Goal: Task Accomplishment & Management: Use online tool/utility

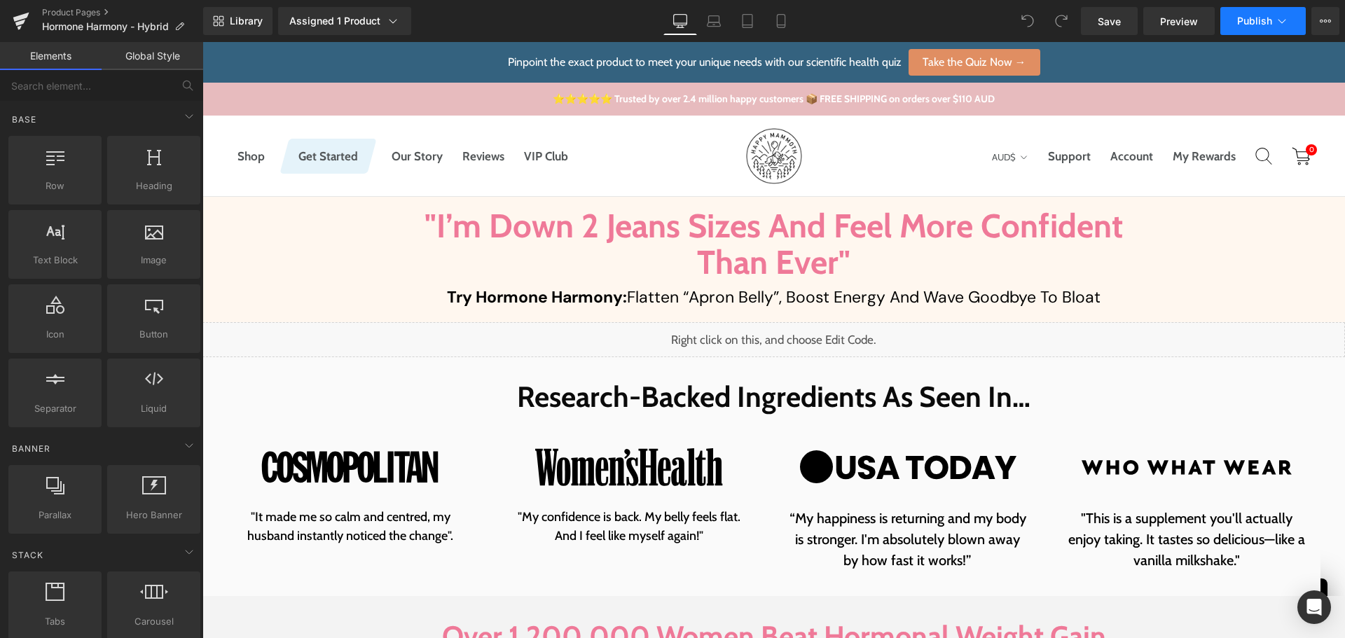
click at [1278, 18] on icon at bounding box center [1282, 21] width 14 height 14
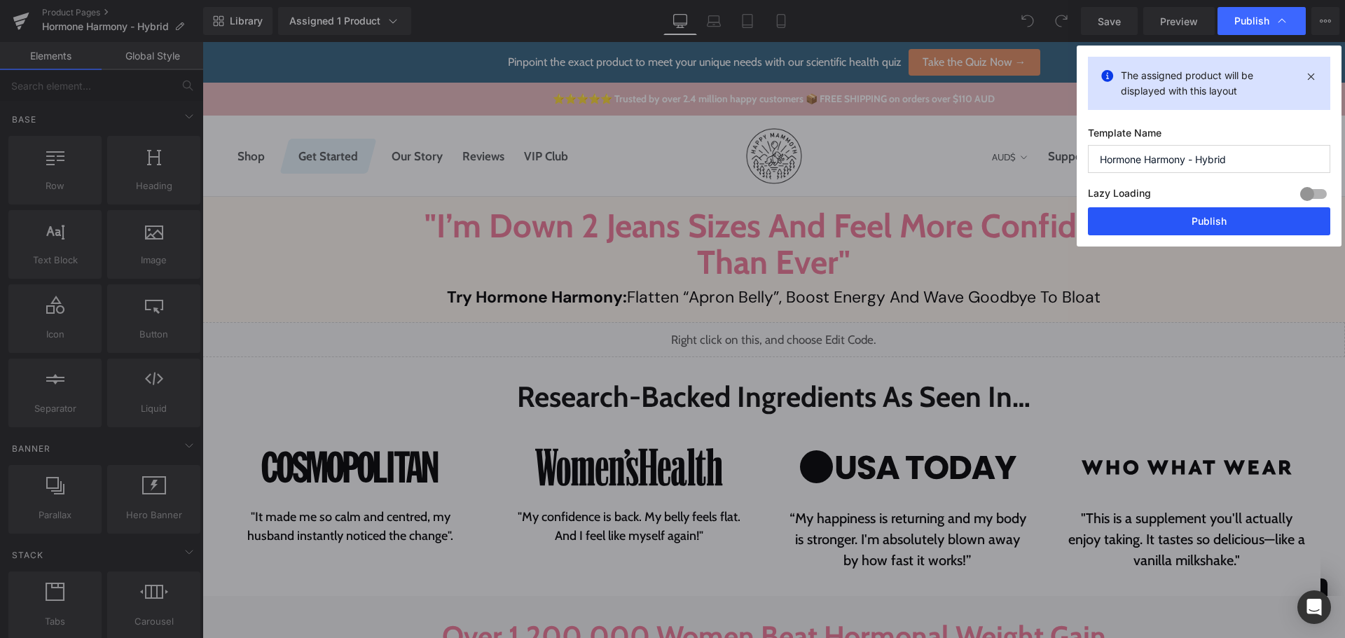
click at [1208, 215] on button "Publish" at bounding box center [1209, 221] width 242 height 28
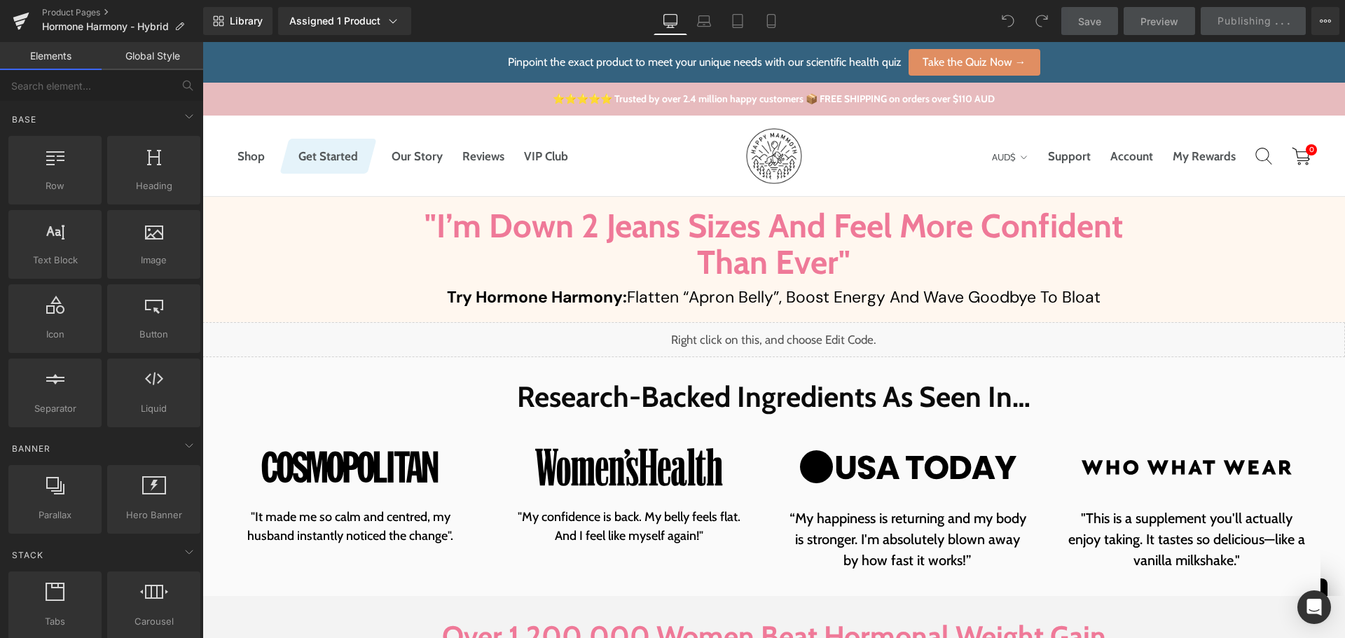
click at [950, 15] on div "Library Assigned 1 Product Product Preview Hormone Harmony ™ Manage assigned pr…" at bounding box center [774, 21] width 1142 height 28
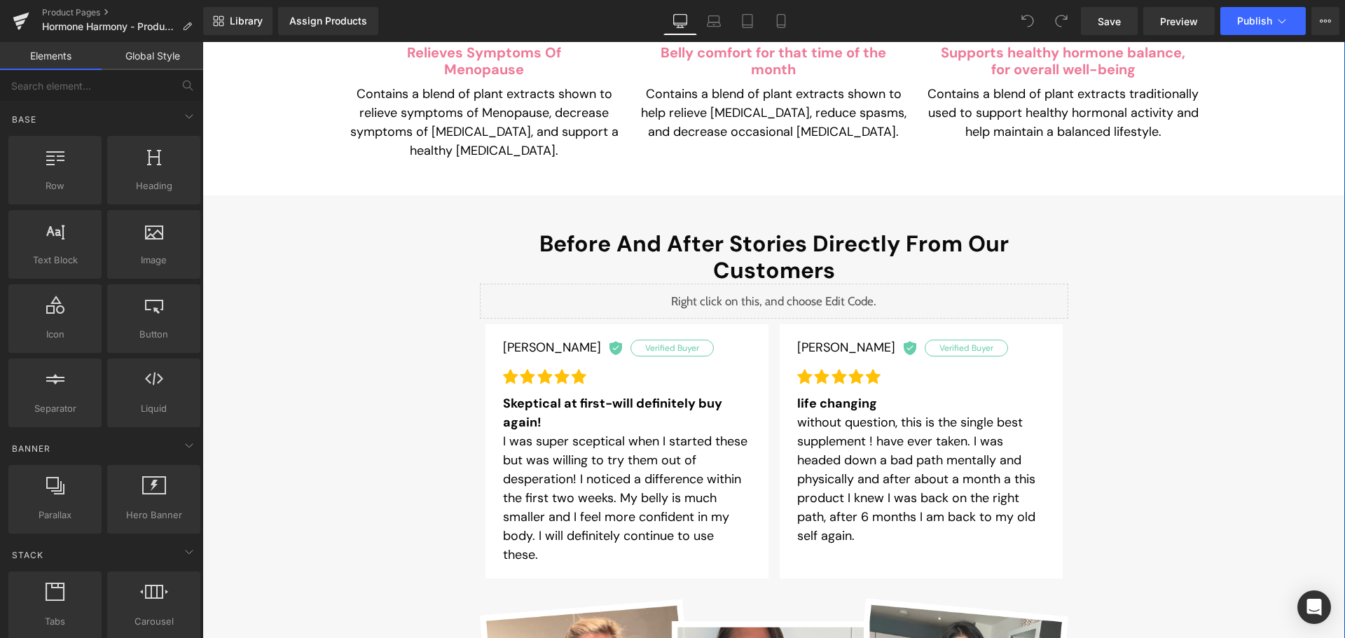
scroll to position [560, 0]
